Goal: Task Accomplishment & Management: Manage account settings

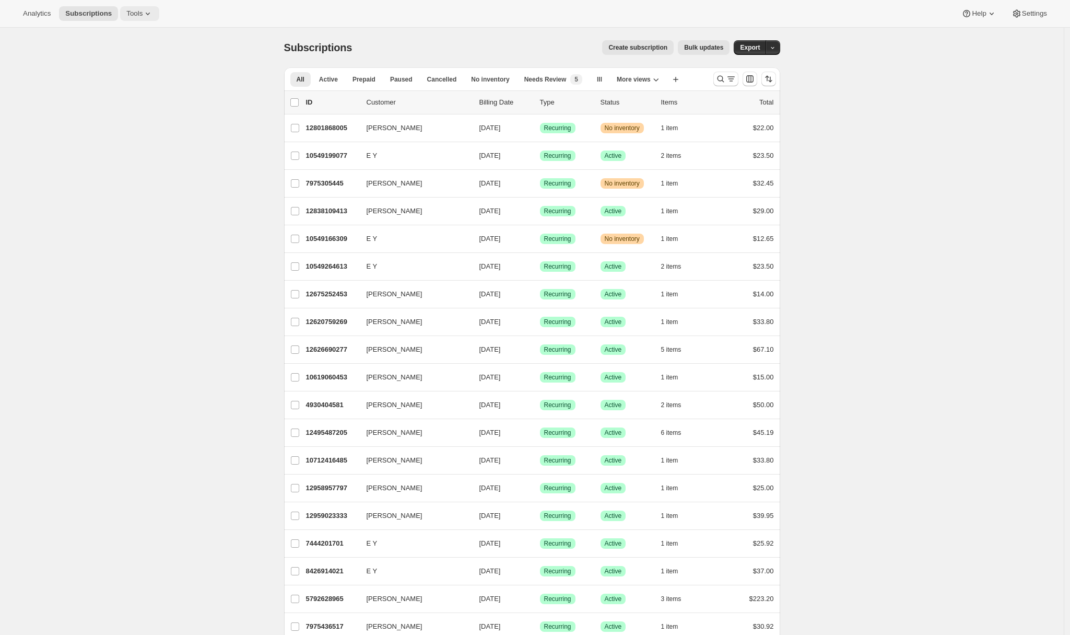
click at [147, 18] on icon at bounding box center [148, 13] width 10 height 10
click at [1031, 14] on span "Settings" at bounding box center [1034, 13] width 25 height 8
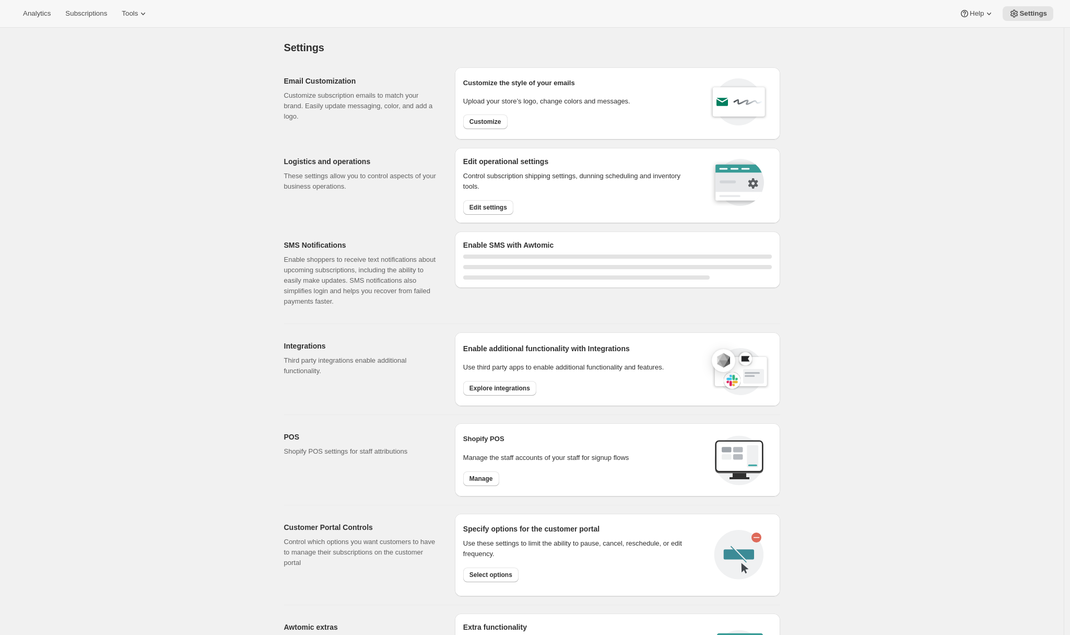
select select "22:00"
select select "09:00"
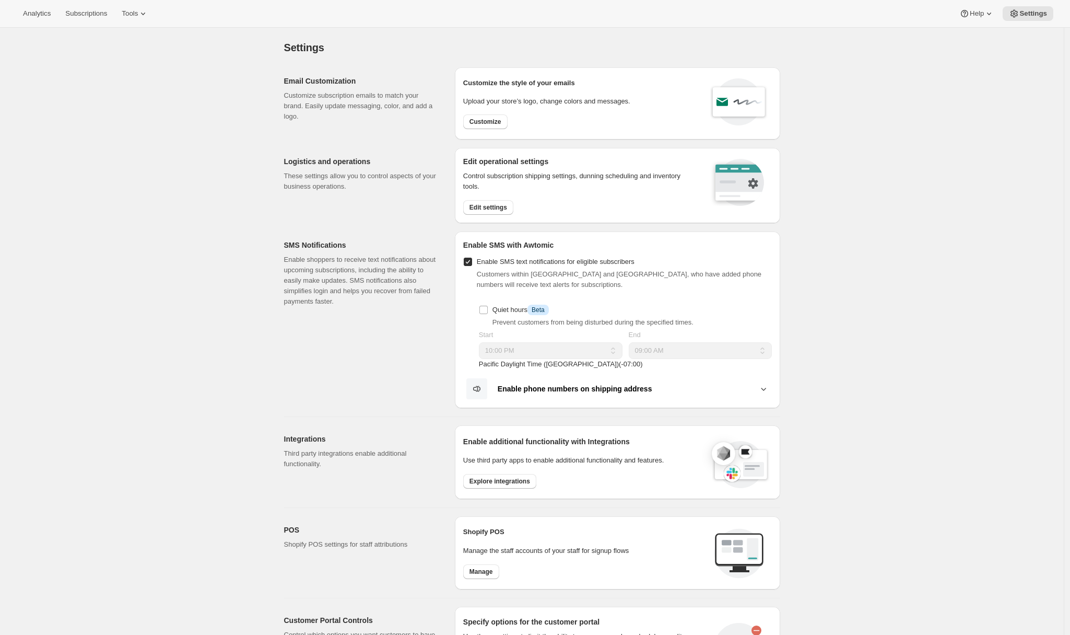
click at [210, 164] on div "Settings. This page is ready Settings Email Customization Customize subscriptio…" at bounding box center [532, 476] width 1064 height 896
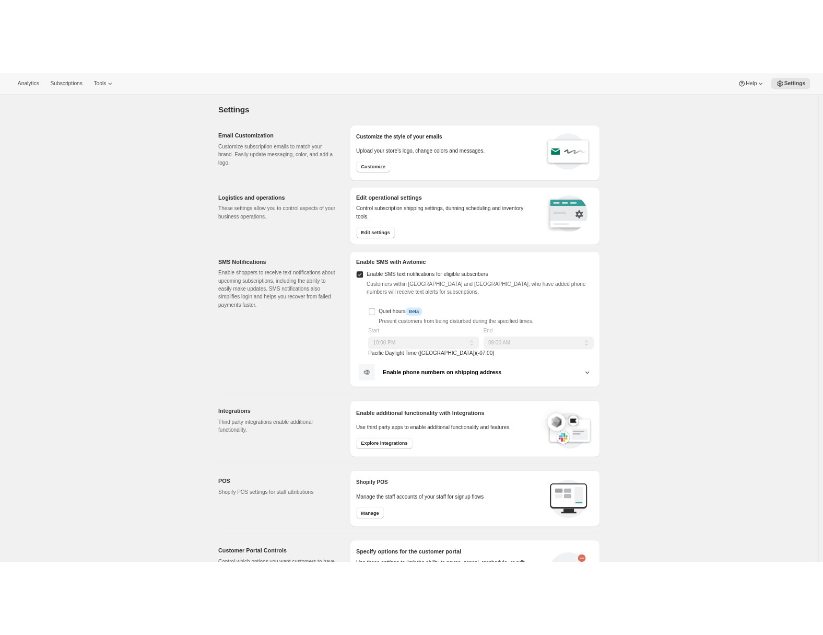
scroll to position [288, 0]
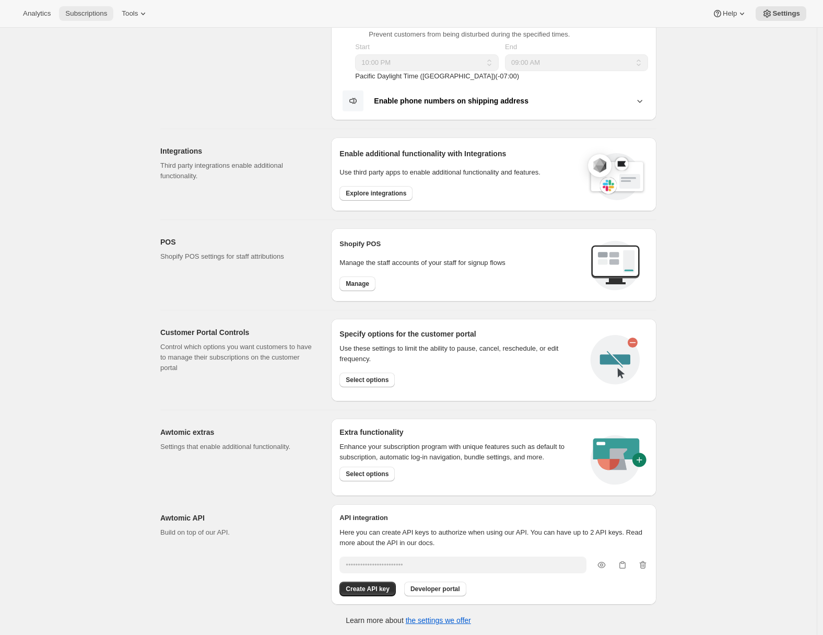
click at [78, 13] on span "Subscriptions" at bounding box center [86, 13] width 42 height 8
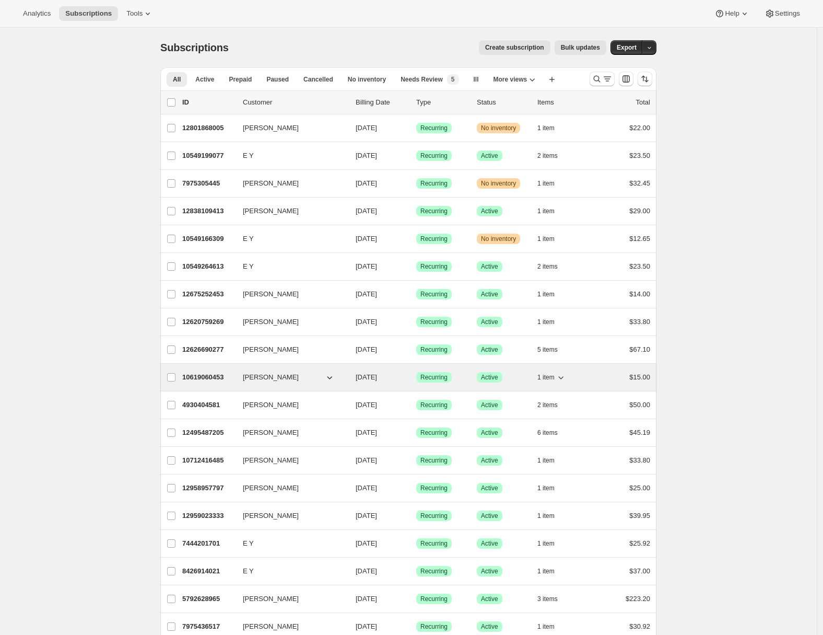
click at [218, 378] on p "10619060453" at bounding box center [208, 377] width 52 height 10
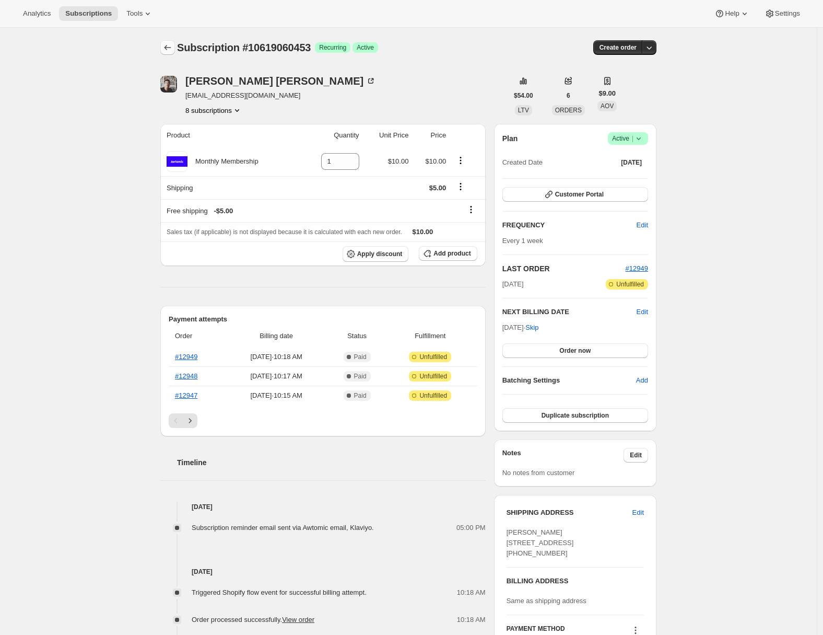
click at [171, 49] on icon "Subscriptions" at bounding box center [167, 47] width 10 height 10
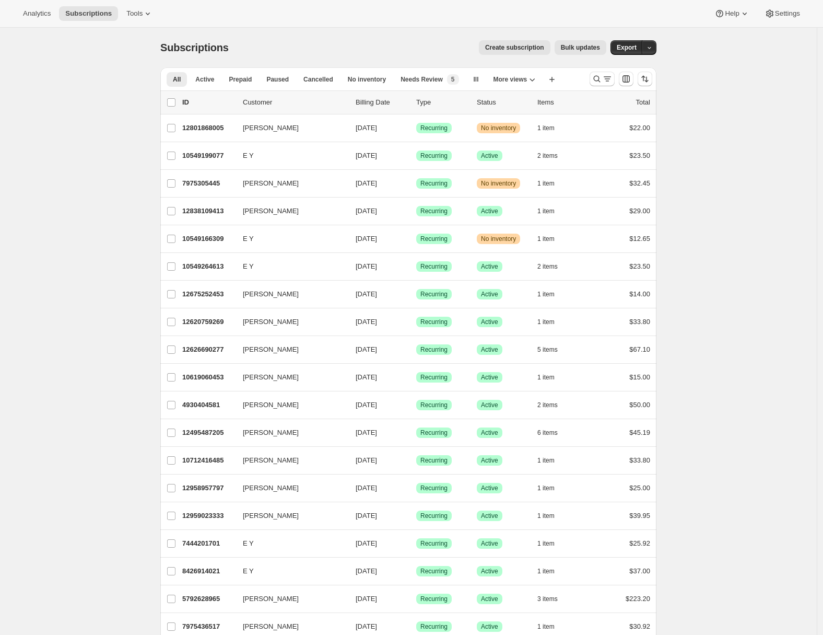
scroll to position [179, 0]
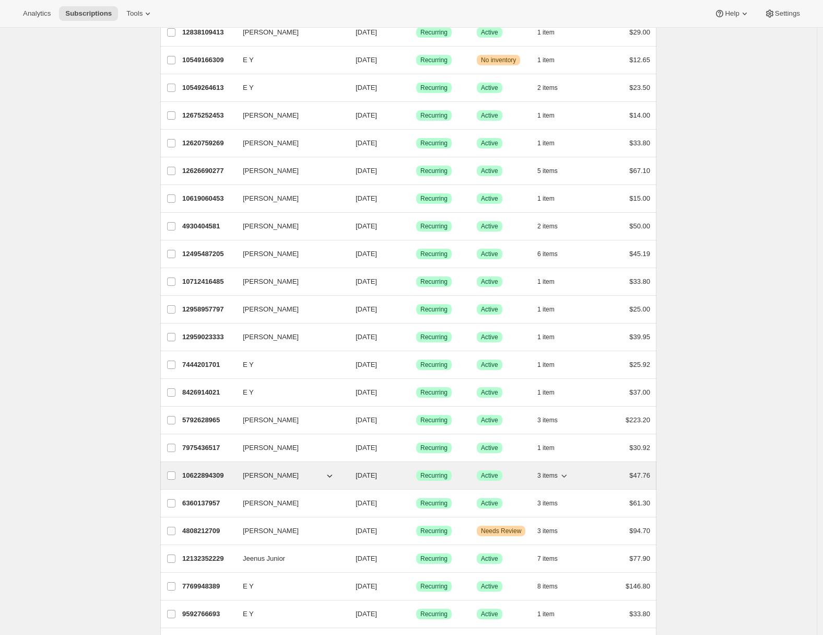
click at [219, 470] on p "10622894309" at bounding box center [208, 475] width 52 height 10
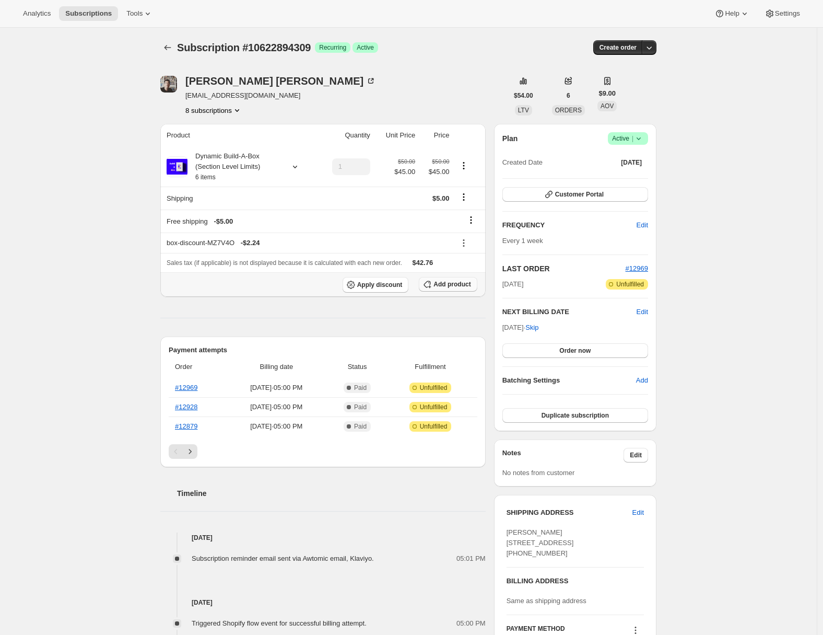
click at [449, 281] on span "Add product" at bounding box center [451, 284] width 37 height 8
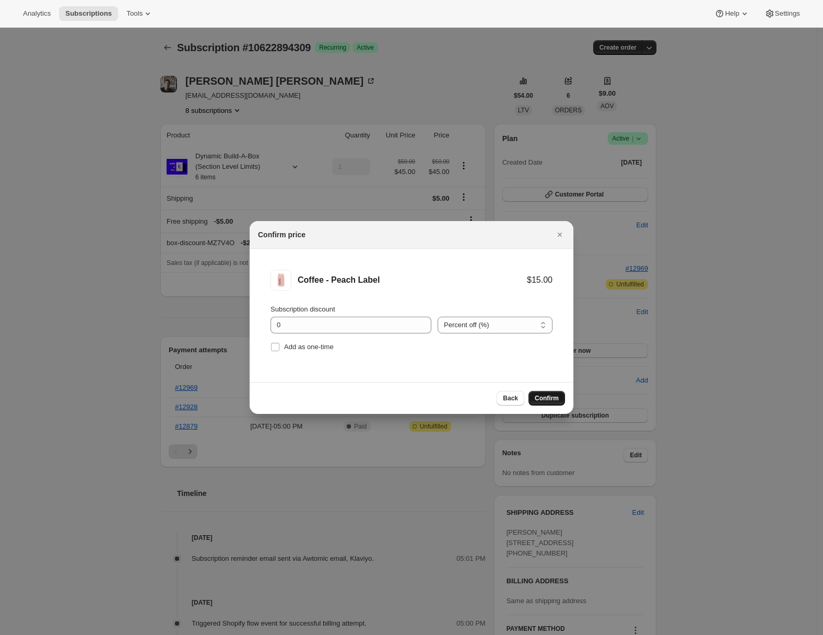
click at [550, 403] on button "Confirm" at bounding box center [547, 398] width 37 height 15
